Goal: Task Accomplishment & Management: Use online tool/utility

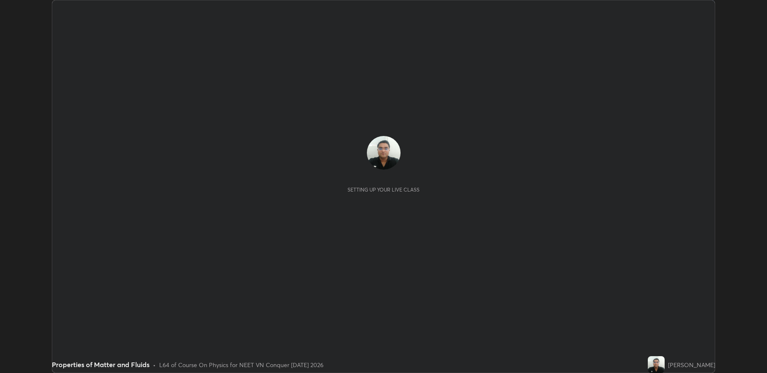
scroll to position [373, 767]
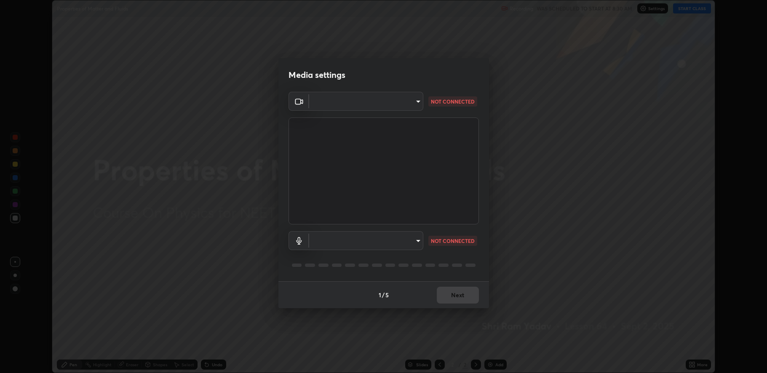
type input "fbf3bf66c54ebdc22d4a916e1eeea5187fc1625fd733ae2b86b360c30985395f"
type input "default"
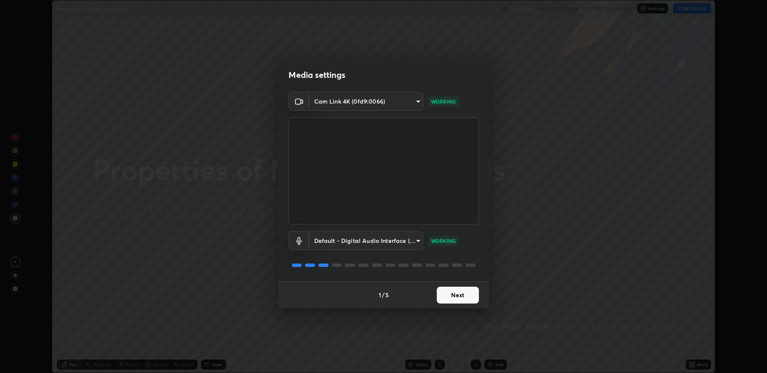
click at [461, 294] on button "Next" at bounding box center [458, 295] width 42 height 17
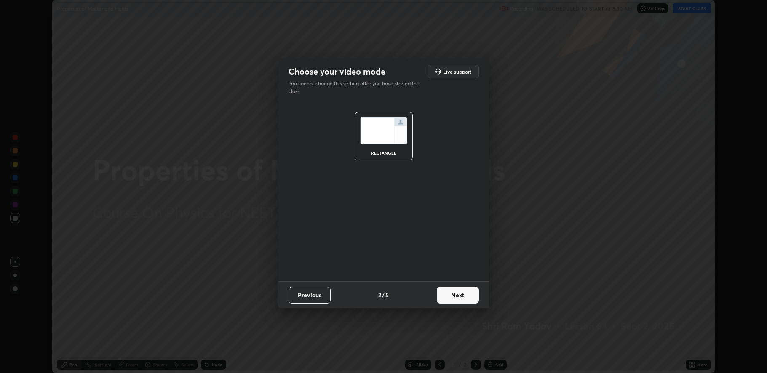
click at [460, 296] on button "Next" at bounding box center [458, 295] width 42 height 17
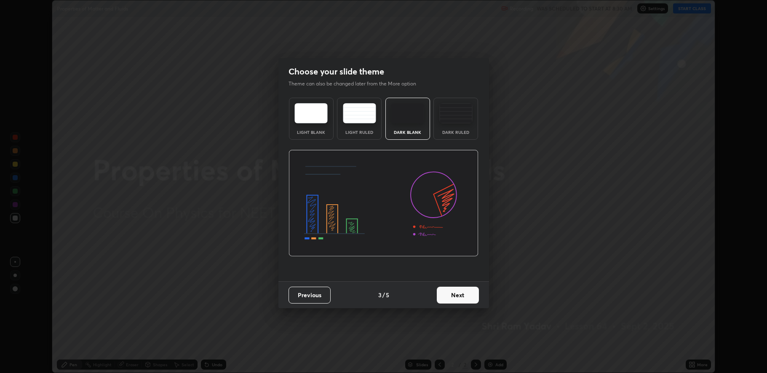
click at [460, 293] on button "Next" at bounding box center [458, 295] width 42 height 17
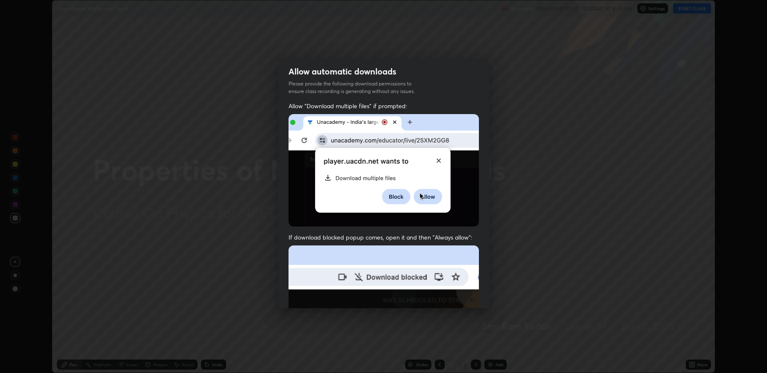
click at [462, 292] on img at bounding box center [383, 337] width 190 height 184
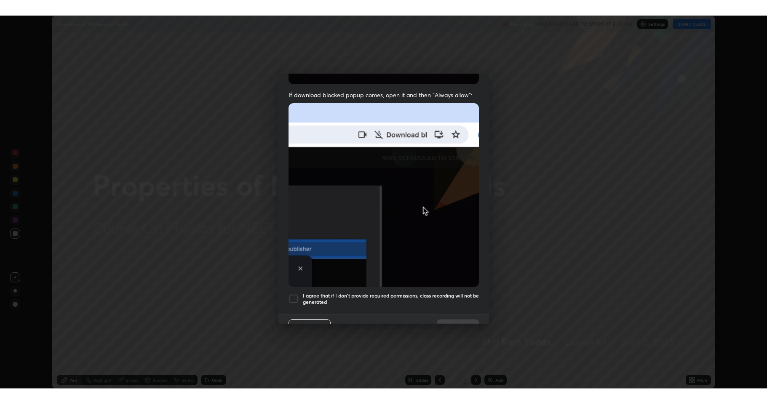
scroll to position [171, 0]
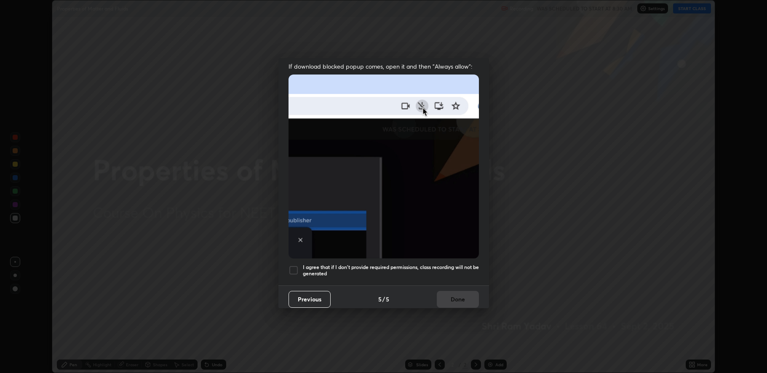
click at [295, 266] on div at bounding box center [293, 270] width 10 height 10
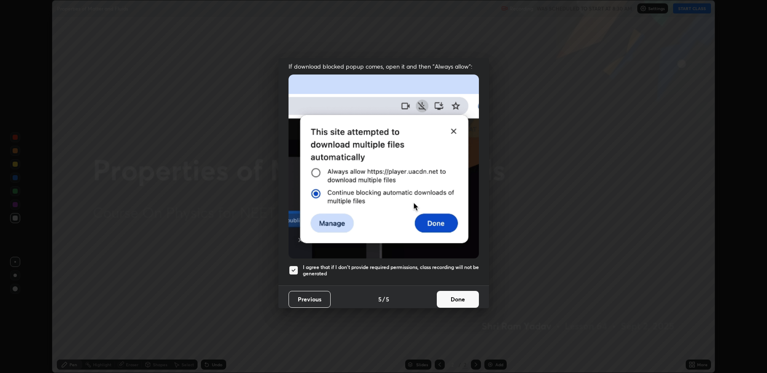
click at [455, 294] on button "Done" at bounding box center [458, 299] width 42 height 17
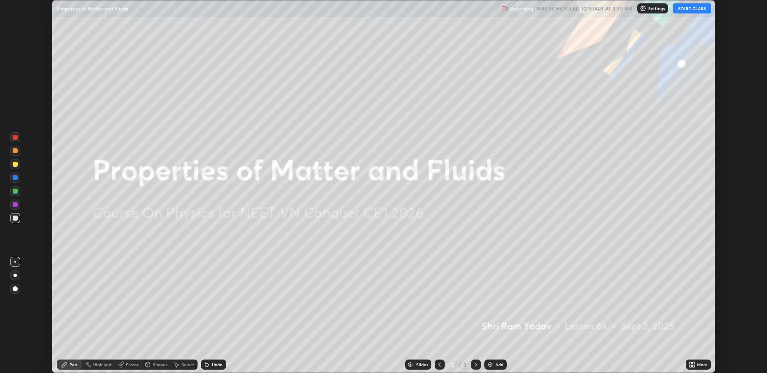
click at [690, 10] on button "START CLASS" at bounding box center [692, 8] width 38 height 10
click at [496, 364] on div "Add" at bounding box center [499, 364] width 8 height 4
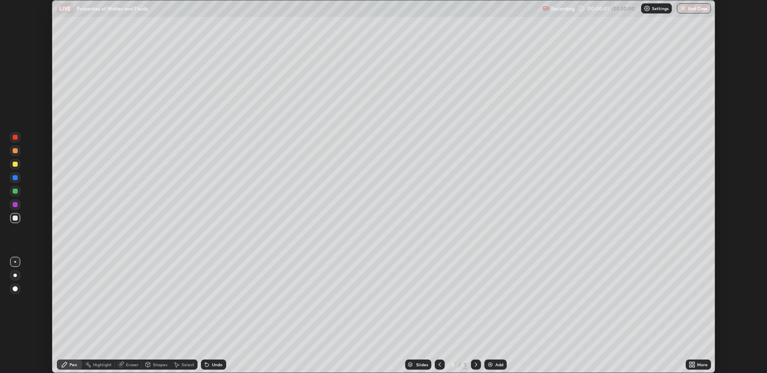
click at [693, 364] on icon at bounding box center [693, 363] width 2 height 2
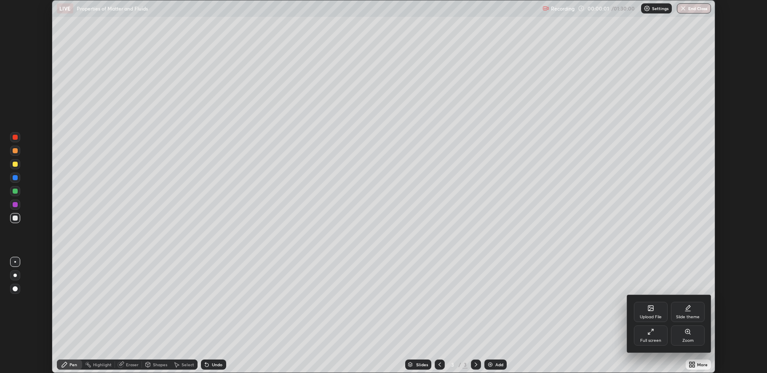
click at [653, 338] on div "Full screen" at bounding box center [650, 340] width 21 height 4
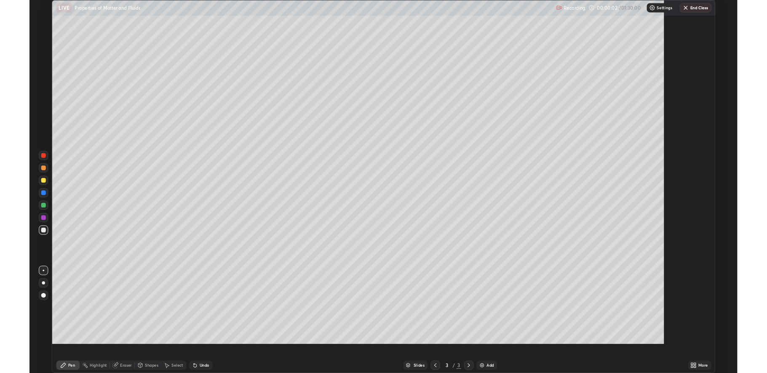
scroll to position [404, 767]
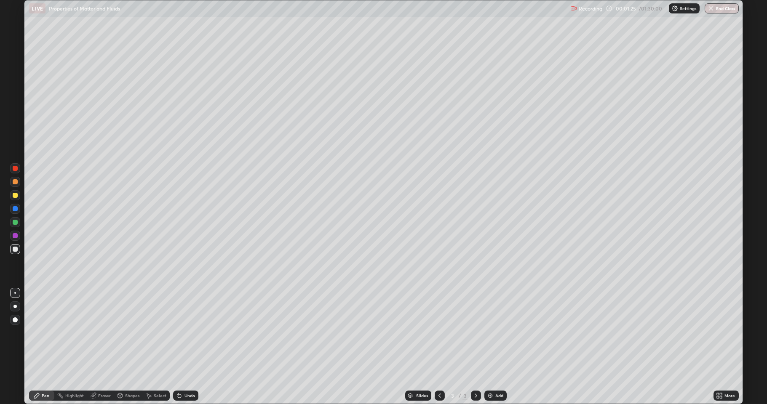
click at [16, 184] on div at bounding box center [15, 181] width 5 height 5
click at [493, 373] on div "Add" at bounding box center [495, 396] width 22 height 10
click at [15, 247] on div at bounding box center [15, 249] width 5 height 5
click at [15, 208] on div at bounding box center [15, 208] width 5 height 5
click at [15, 234] on div at bounding box center [15, 235] width 5 height 5
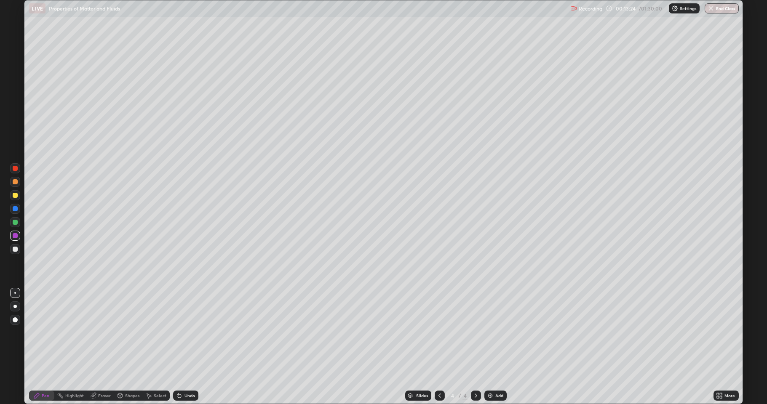
click at [11, 247] on div at bounding box center [15, 249] width 10 height 10
click at [14, 222] on div at bounding box center [15, 222] width 5 height 5
click at [188, 373] on div "Undo" at bounding box center [189, 396] width 11 height 4
click at [495, 373] on div "Add" at bounding box center [495, 396] width 22 height 10
click at [13, 184] on div at bounding box center [15, 181] width 5 height 5
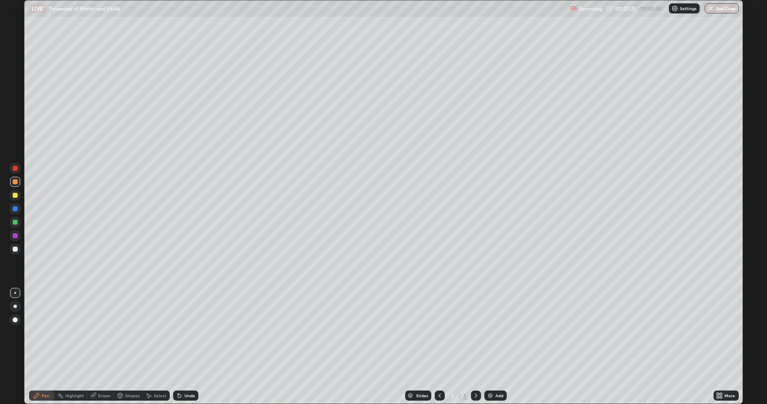
click at [184, 373] on div "Undo" at bounding box center [185, 396] width 25 height 10
click at [183, 373] on div "Undo" at bounding box center [185, 396] width 25 height 10
click at [184, 373] on div "Undo" at bounding box center [185, 396] width 25 height 10
click at [186, 373] on div "Undo" at bounding box center [185, 396] width 25 height 10
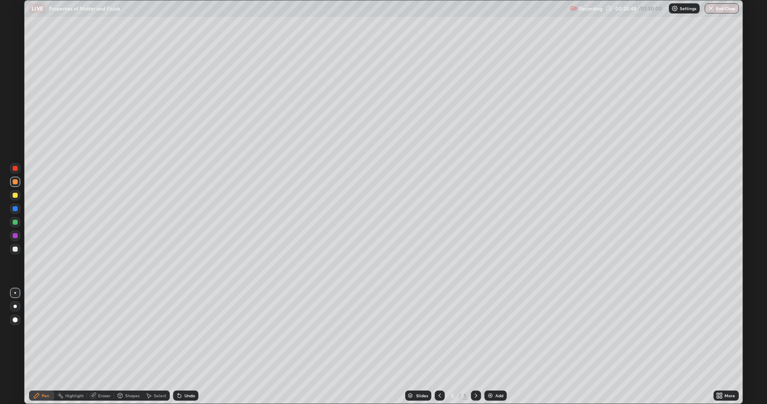
click at [13, 249] on div at bounding box center [15, 249] width 5 height 5
click at [13, 197] on div at bounding box center [15, 195] width 5 height 5
click at [189, 373] on div "Undo" at bounding box center [189, 396] width 11 height 4
click at [186, 373] on div "Undo" at bounding box center [189, 396] width 11 height 4
click at [187, 373] on div "Undo" at bounding box center [185, 396] width 25 height 10
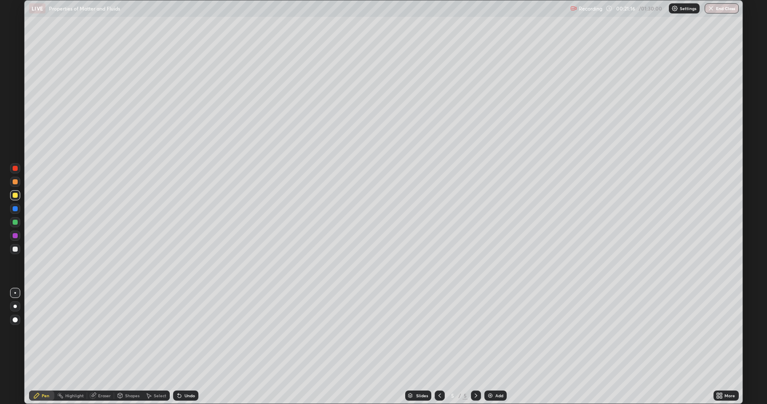
click at [189, 373] on div "Undo" at bounding box center [185, 396] width 25 height 10
click at [190, 373] on div "Undo" at bounding box center [185, 396] width 25 height 10
click at [192, 373] on div "Undo" at bounding box center [185, 396] width 25 height 10
click at [13, 249] on div at bounding box center [15, 249] width 5 height 5
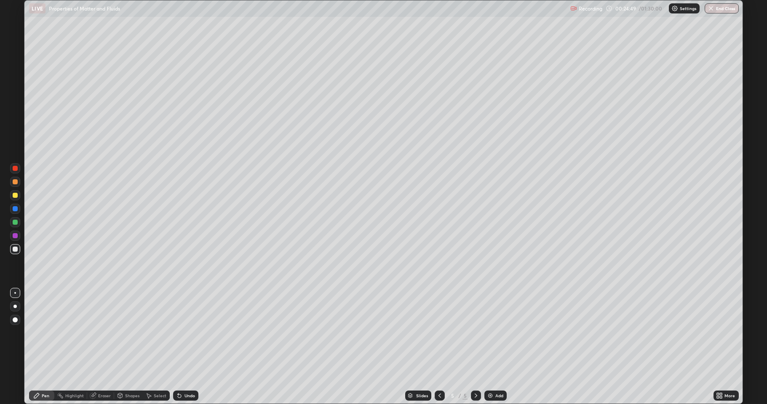
click at [16, 195] on div at bounding box center [15, 195] width 5 height 5
click at [15, 249] on div at bounding box center [15, 249] width 5 height 5
click at [19, 246] on div at bounding box center [15, 249] width 10 height 10
click at [13, 236] on div at bounding box center [15, 235] width 5 height 5
click at [14, 222] on div at bounding box center [15, 222] width 5 height 5
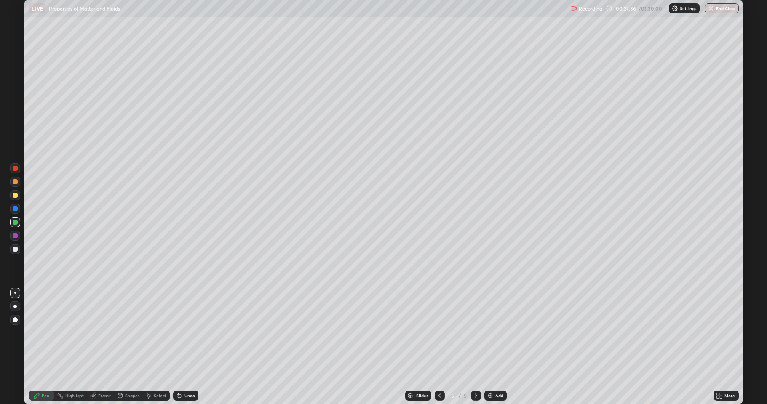
click at [14, 197] on div at bounding box center [15, 195] width 5 height 5
click at [492, 373] on img at bounding box center [490, 395] width 7 height 7
click at [17, 181] on div at bounding box center [15, 181] width 5 height 5
click at [492, 373] on img at bounding box center [490, 395] width 7 height 7
click at [183, 373] on div "Undo" at bounding box center [185, 396] width 25 height 10
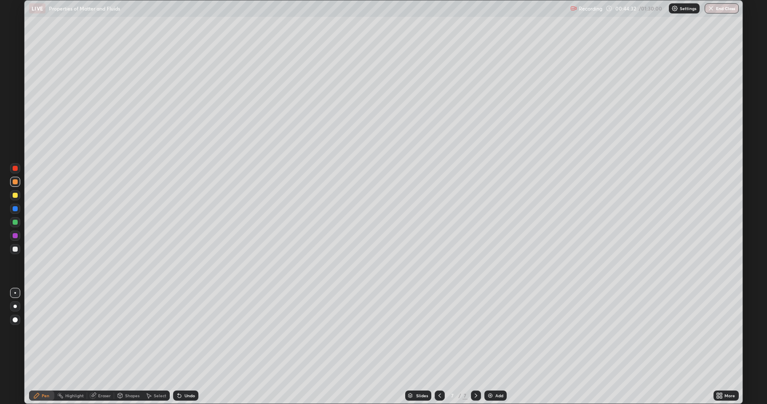
click at [184, 373] on div "Undo" at bounding box center [189, 396] width 11 height 4
click at [185, 373] on div "Undo" at bounding box center [185, 396] width 25 height 10
click at [183, 373] on div "Undo" at bounding box center [185, 396] width 25 height 10
click at [181, 373] on div "Undo" at bounding box center [185, 396] width 25 height 10
click at [488, 373] on img at bounding box center [490, 395] width 7 height 7
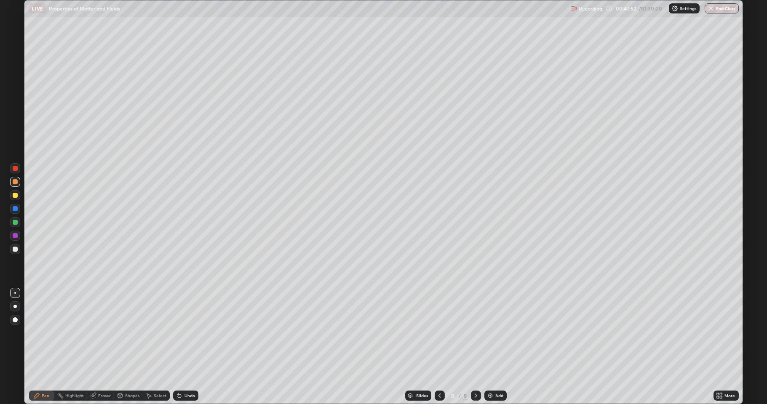
click at [12, 251] on div at bounding box center [15, 249] width 10 height 10
click at [16, 197] on div at bounding box center [15, 195] width 5 height 5
click at [490, 373] on img at bounding box center [490, 395] width 7 height 7
click at [14, 248] on div at bounding box center [15, 249] width 5 height 5
click at [15, 193] on div at bounding box center [15, 195] width 5 height 5
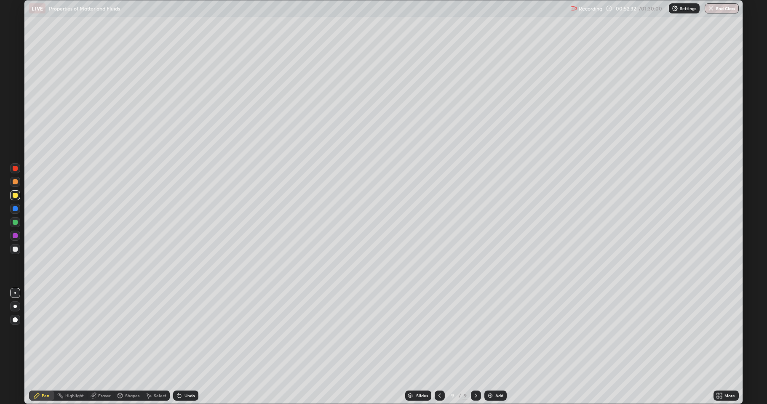
click at [17, 249] on div at bounding box center [15, 249] width 5 height 5
click at [490, 373] on div "Add" at bounding box center [495, 396] width 22 height 10
click at [17, 183] on div at bounding box center [15, 181] width 5 height 5
click at [186, 373] on div "Undo" at bounding box center [185, 396] width 25 height 10
click at [188, 373] on div "Undo" at bounding box center [189, 396] width 11 height 4
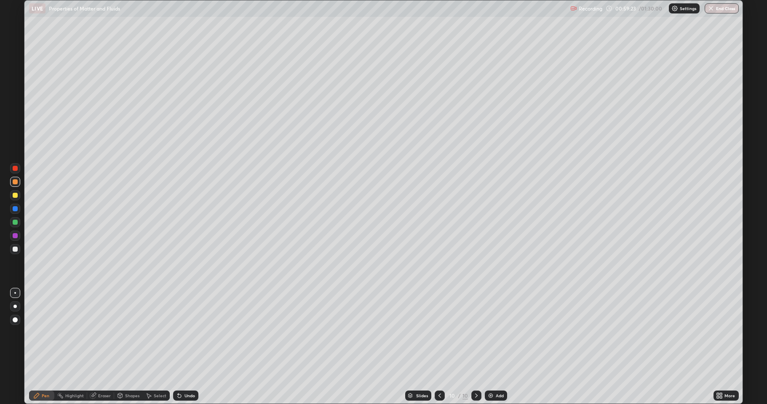
click at [15, 248] on div at bounding box center [15, 249] width 5 height 5
click at [15, 195] on div at bounding box center [15, 195] width 5 height 5
click at [101, 373] on div "Eraser" at bounding box center [104, 396] width 13 height 4
click at [45, 373] on div "Pen" at bounding box center [41, 396] width 25 height 10
click at [13, 222] on div at bounding box center [15, 222] width 5 height 5
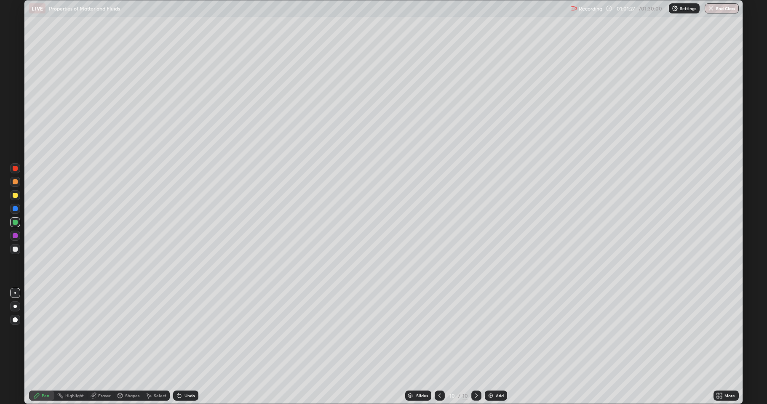
click at [14, 208] on div at bounding box center [15, 208] width 5 height 5
click at [104, 373] on div "Eraser" at bounding box center [104, 396] width 13 height 4
click at [43, 373] on div "Pen" at bounding box center [46, 396] width 8 height 4
click at [13, 237] on div at bounding box center [15, 235] width 5 height 5
click at [495, 373] on div "Add" at bounding box center [496, 396] width 22 height 10
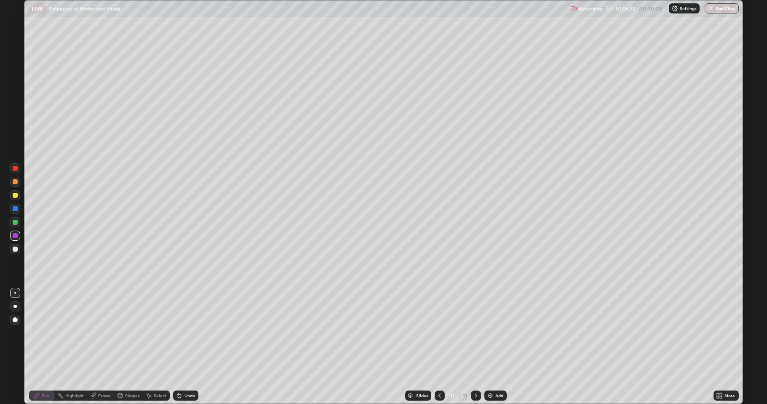
click at [15, 182] on div at bounding box center [15, 181] width 5 height 5
click at [495, 373] on div "Add" at bounding box center [495, 396] width 22 height 10
click at [485, 373] on div "Add" at bounding box center [495, 396] width 22 height 10
click at [725, 8] on button "End Class" at bounding box center [721, 8] width 33 height 10
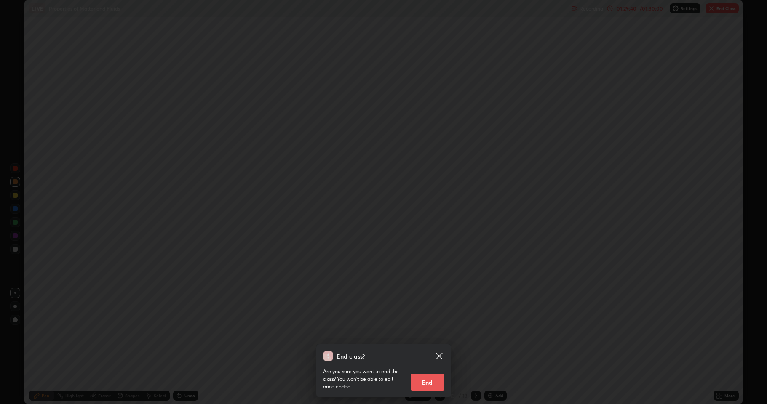
click at [435, 373] on button "End" at bounding box center [427, 382] width 34 height 17
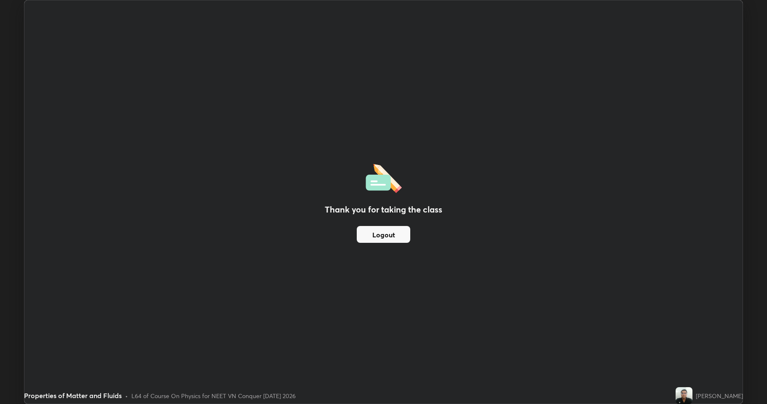
click at [480, 144] on div "Thank you for taking the class Logout" at bounding box center [383, 201] width 718 height 403
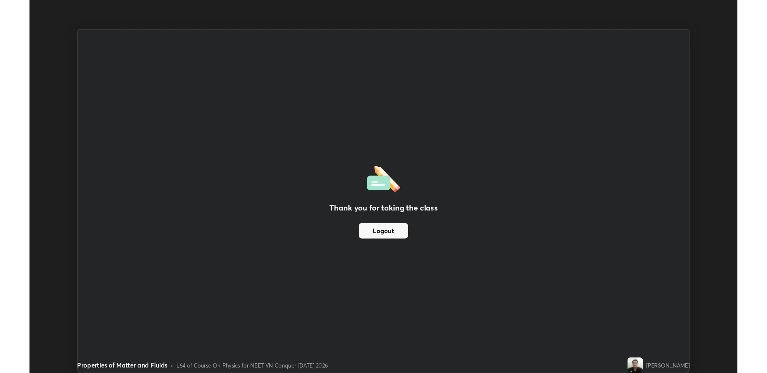
scroll to position [41721, 41327]
